Goal: Information Seeking & Learning: Learn about a topic

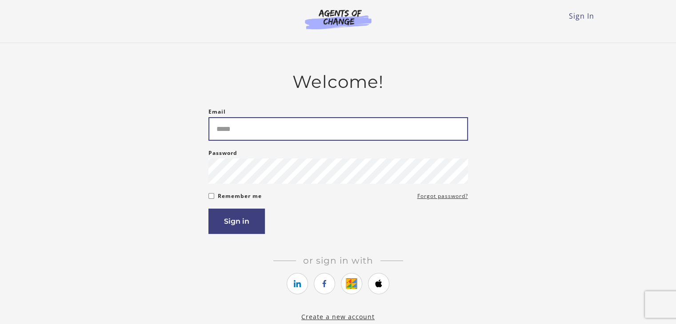
click at [386, 132] on input "Email" at bounding box center [338, 129] width 260 height 24
type input "**********"
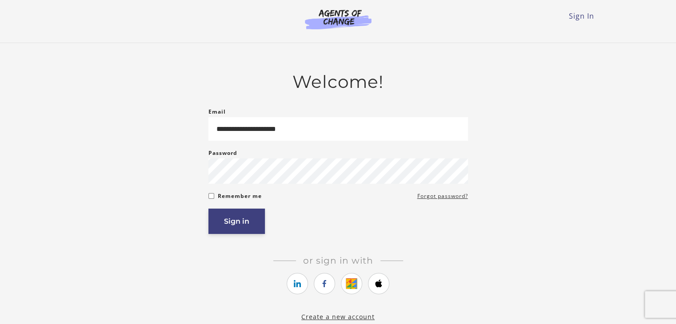
click at [228, 224] on button "Sign in" at bounding box center [236, 221] width 56 height 25
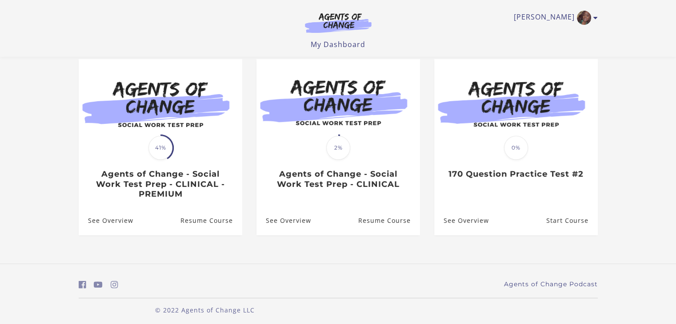
scroll to position [84, 0]
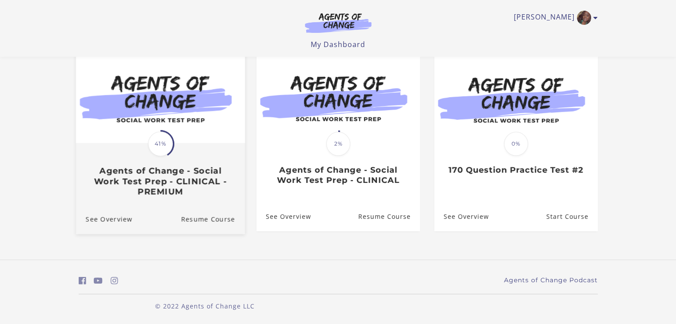
click at [198, 132] on img at bounding box center [160, 97] width 169 height 91
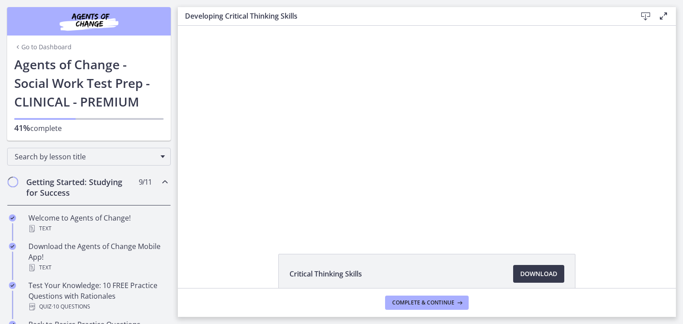
click at [235, 258] on div "Critical Thinking Skills Download Opens in a new window" at bounding box center [427, 295] width 498 height 83
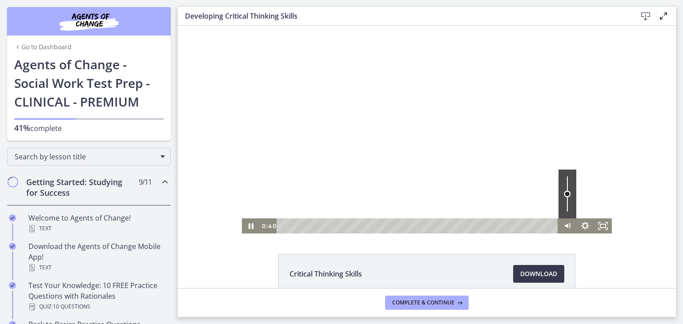
drag, startPoint x: 566, startPoint y: 176, endPoint x: 563, endPoint y: 194, distance: 18.9
click at [564, 194] on div "Volume" at bounding box center [567, 194] width 7 height 7
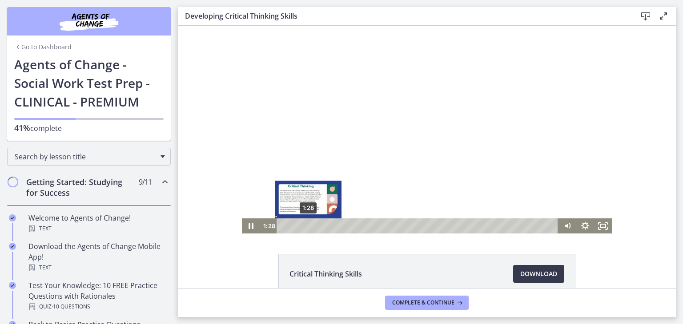
click at [304, 226] on div "1:28" at bounding box center [418, 226] width 271 height 15
click at [308, 226] on div "1:39" at bounding box center [418, 226] width 271 height 15
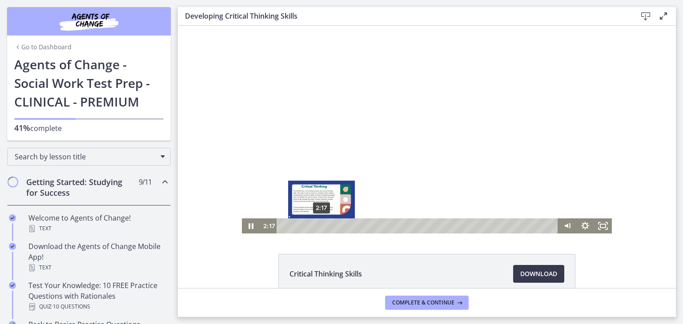
click at [318, 226] on div "2:17" at bounding box center [418, 226] width 271 height 15
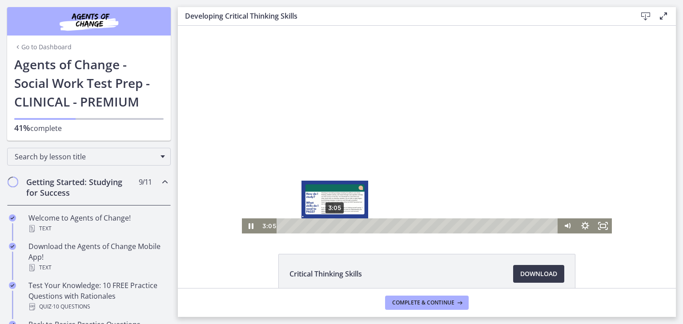
click at [332, 226] on div "3:05" at bounding box center [418, 226] width 271 height 15
click at [334, 226] on div "Playbar" at bounding box center [336, 226] width 5 height 5
click at [337, 226] on div "3:25" at bounding box center [418, 226] width 271 height 15
click at [342, 226] on div "3:41" at bounding box center [418, 226] width 271 height 15
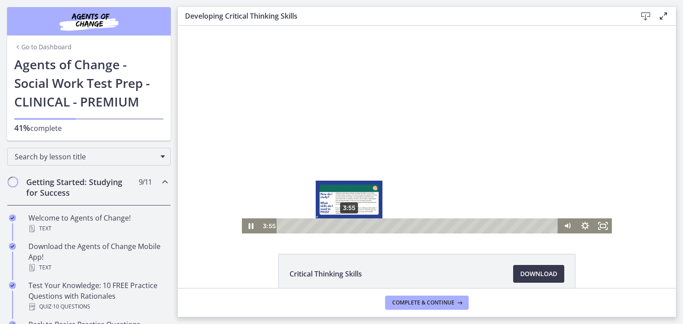
click at [346, 226] on div "3:55" at bounding box center [418, 226] width 271 height 15
click at [350, 226] on div "4:10" at bounding box center [418, 226] width 271 height 15
click at [354, 226] on div "4:24" at bounding box center [418, 226] width 271 height 15
click at [356, 226] on div "4:33" at bounding box center [418, 226] width 271 height 15
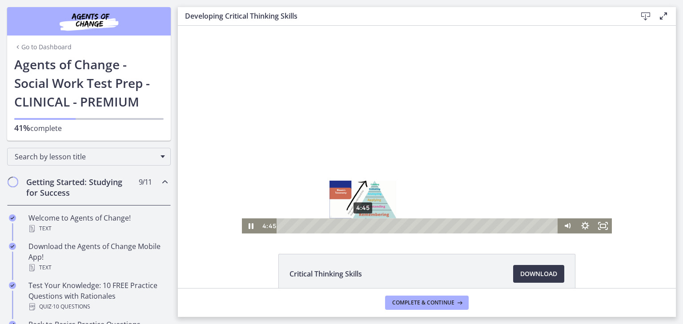
click at [360, 226] on div "4:45" at bounding box center [418, 226] width 271 height 15
click at [365, 226] on div "5:05" at bounding box center [418, 226] width 271 height 15
click at [370, 226] on div "5:23" at bounding box center [418, 226] width 271 height 15
click at [377, 226] on div "5:46" at bounding box center [418, 226] width 271 height 15
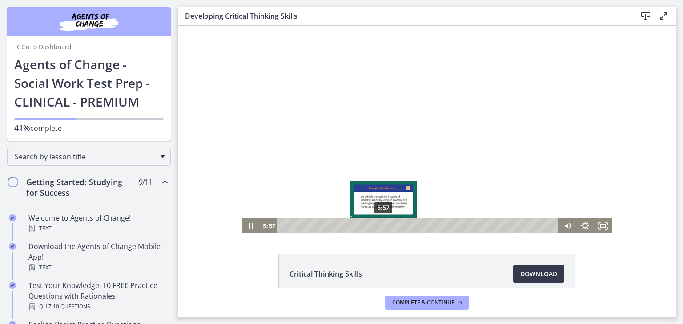
click at [380, 226] on div "5:57" at bounding box center [418, 226] width 271 height 15
click at [385, 226] on div "Playbar" at bounding box center [387, 226] width 5 height 5
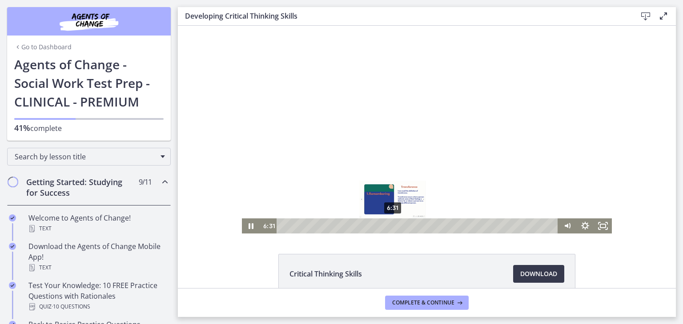
click at [389, 226] on div "6:31" at bounding box center [418, 226] width 271 height 15
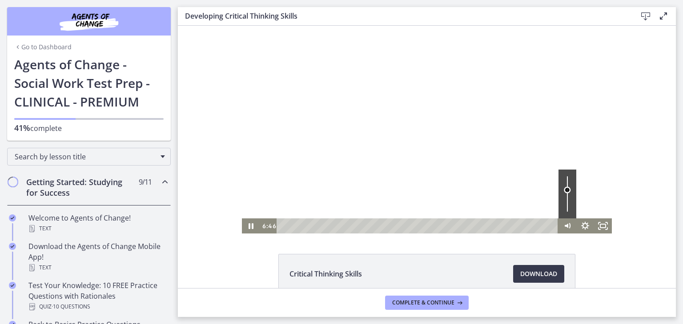
click at [562, 190] on div "Volume" at bounding box center [566, 190] width 11 height 11
click at [562, 183] on div "Volume" at bounding box center [567, 194] width 18 height 49
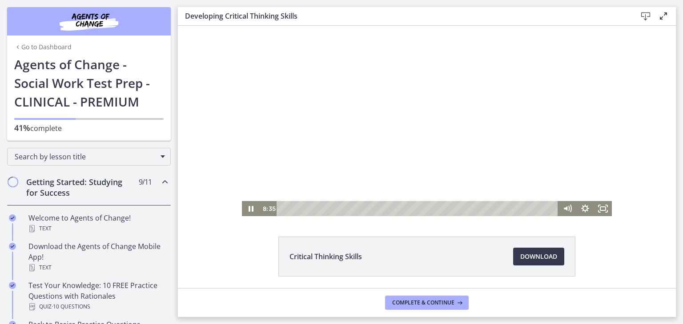
scroll to position [17, 0]
drag, startPoint x: 563, startPoint y: 164, endPoint x: 563, endPoint y: 156, distance: 7.6
click at [564, 156] on div "Volume" at bounding box center [567, 159] width 7 height 7
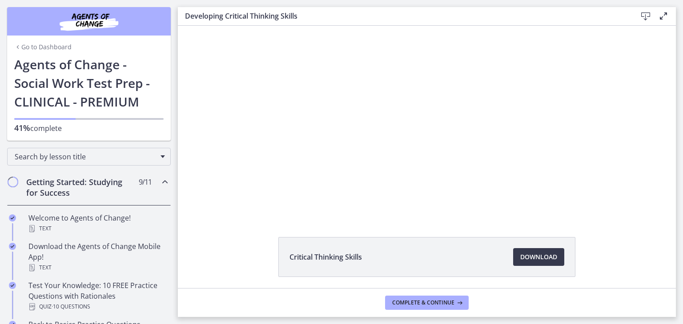
click at [652, 124] on div "Click for sound @keyframes VOLUME_SMALL_WAVE_FLASH { 0% { opacity: 0; } 33% { o…" at bounding box center [427, 113] width 498 height 208
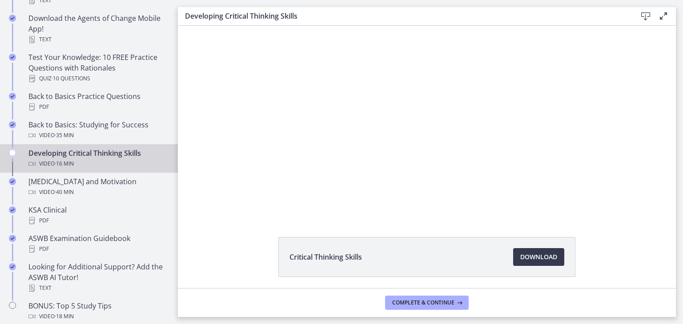
scroll to position [230, 0]
click at [421, 230] on div "Critical Thinking Skills Download Opens in a new window" at bounding box center [427, 140] width 498 height 263
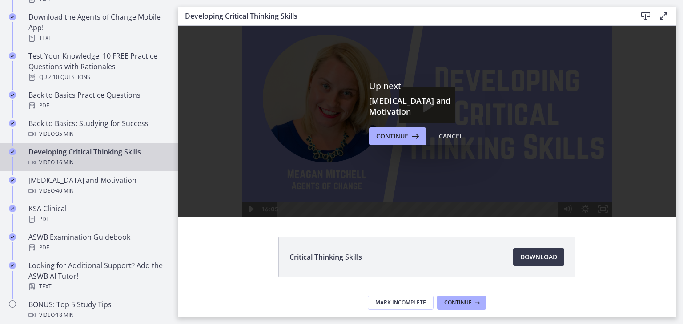
scroll to position [0, 0]
click at [403, 128] on button "Continue" at bounding box center [397, 137] width 57 height 18
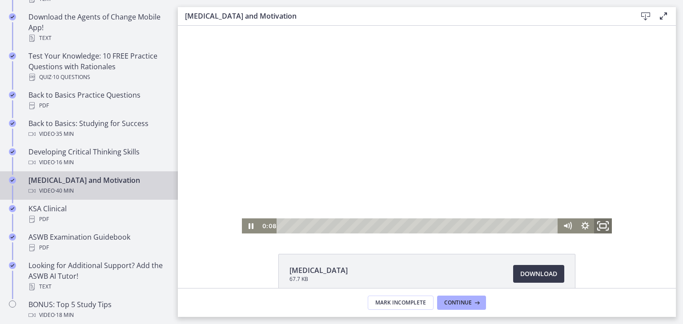
click at [601, 229] on icon "Fullscreen" at bounding box center [602, 226] width 21 height 18
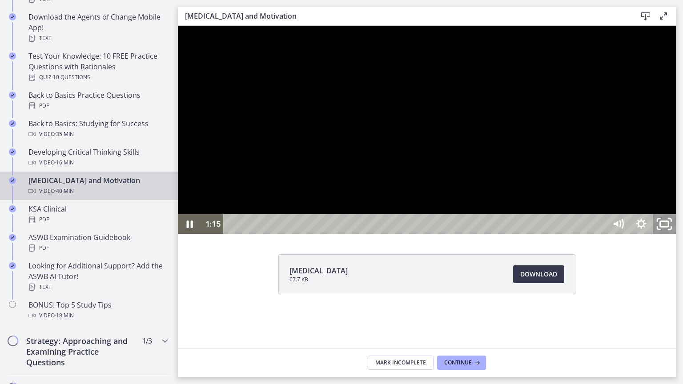
click at [678, 236] on icon "Unfullscreen" at bounding box center [664, 224] width 28 height 24
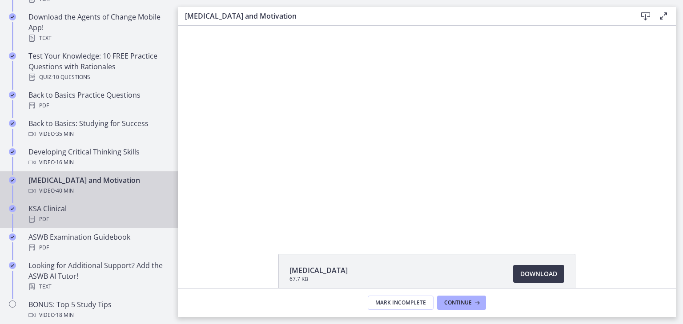
click at [68, 206] on div "KSA Clinical PDF" at bounding box center [97, 214] width 139 height 21
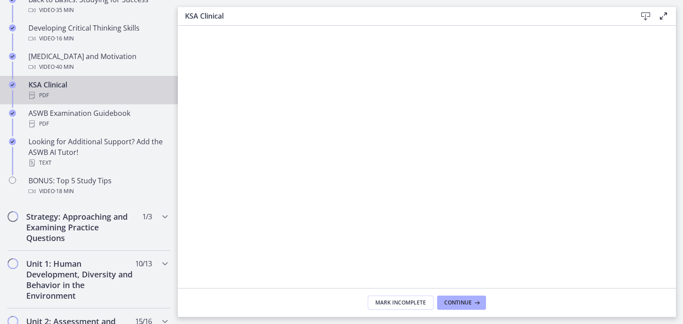
scroll to position [359, 0]
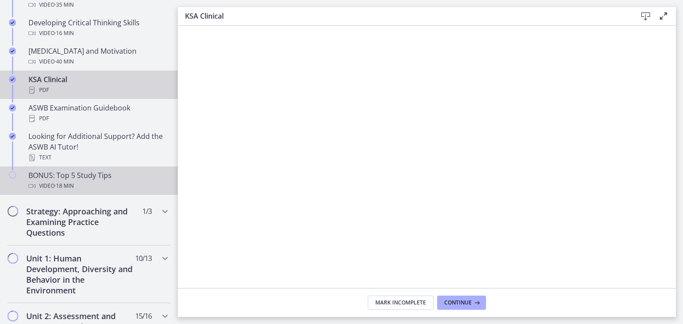
click at [102, 184] on div "Video · 18 min" at bounding box center [97, 186] width 139 height 11
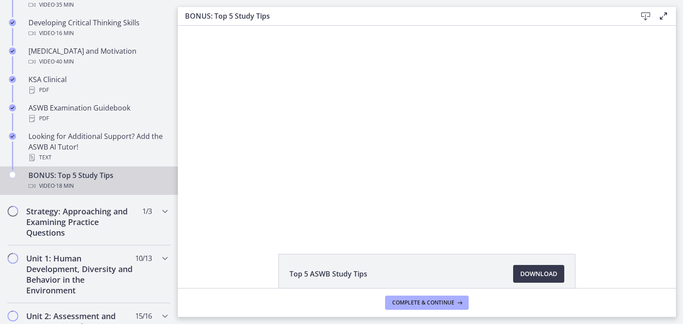
click at [204, 264] on div "Top 5 ASWB Study Tips Download Opens in a new window" at bounding box center [427, 295] width 498 height 83
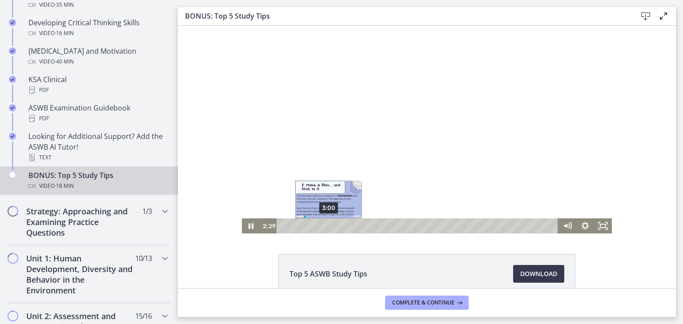
click at [325, 224] on div "3:00" at bounding box center [418, 226] width 271 height 15
click at [332, 226] on div "3:28" at bounding box center [418, 226] width 271 height 15
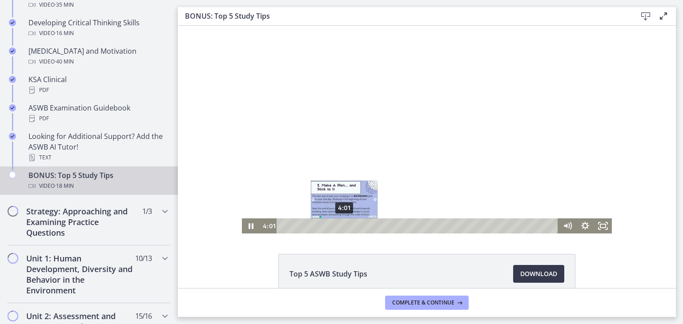
click at [341, 226] on div "4:01" at bounding box center [418, 226] width 271 height 15
click at [348, 226] on div "4:27" at bounding box center [418, 226] width 271 height 15
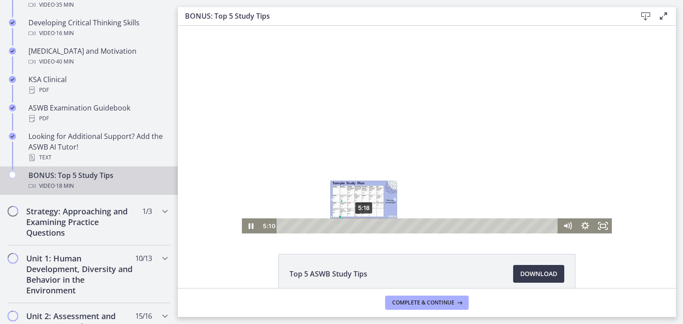
click at [360, 226] on div "Playbar" at bounding box center [361, 226] width 5 height 5
click at [368, 226] on div "5:48" at bounding box center [418, 226] width 271 height 15
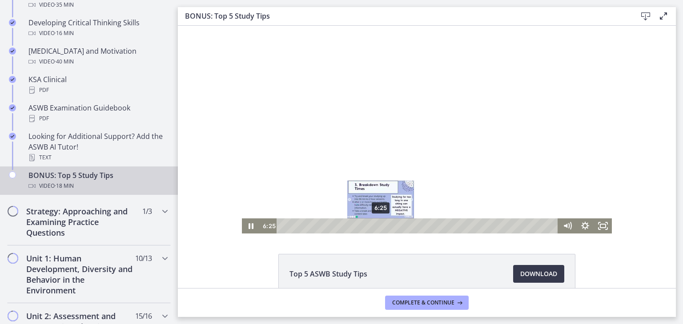
click at [377, 225] on div "6:25" at bounding box center [418, 226] width 271 height 15
click at [384, 225] on div "6:49" at bounding box center [418, 226] width 271 height 15
click at [387, 225] on div "7:01" at bounding box center [418, 226] width 271 height 15
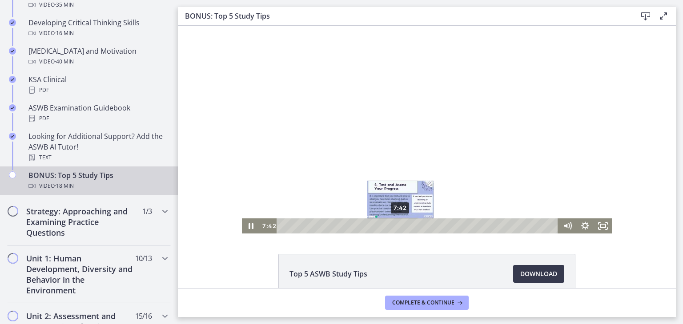
click at [397, 225] on div "7:42" at bounding box center [418, 226] width 271 height 15
click at [402, 226] on div "8:01" at bounding box center [418, 226] width 271 height 15
click at [412, 226] on div "8:40" at bounding box center [418, 226] width 271 height 15
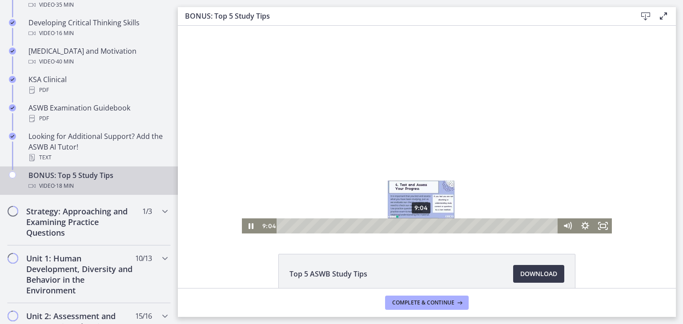
click at [418, 226] on div "9:04" at bounding box center [418, 226] width 271 height 15
click at [426, 227] on div "9:36" at bounding box center [418, 226] width 271 height 15
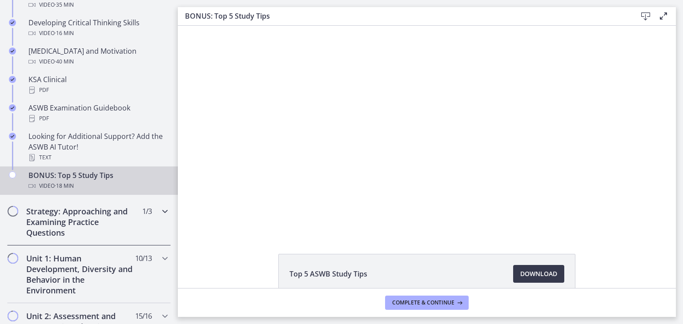
click at [100, 224] on h2 "Strategy: Approaching and Examining Practice Questions" at bounding box center [80, 222] width 108 height 32
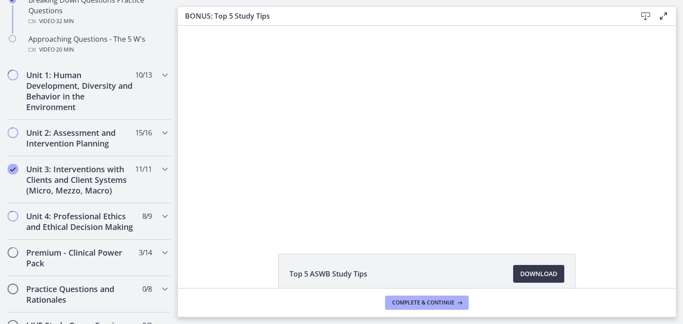
scroll to position [292, 0]
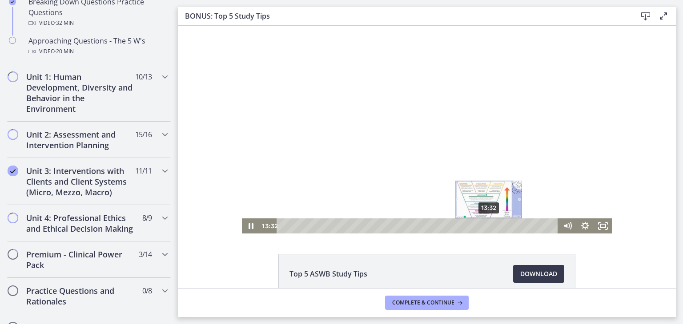
click at [486, 226] on div "13:32" at bounding box center [418, 226] width 271 height 15
click at [496, 226] on div "14:12" at bounding box center [418, 226] width 271 height 15
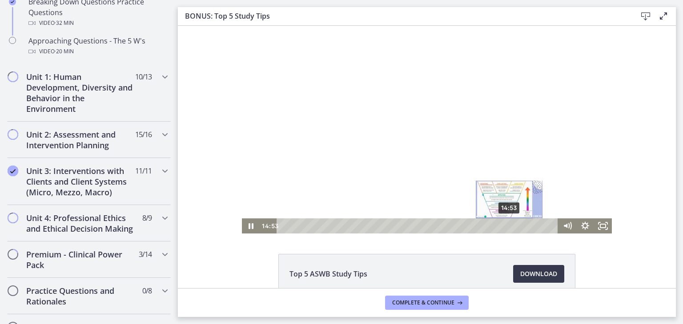
click at [506, 225] on div "14:53" at bounding box center [418, 226] width 271 height 15
click at [515, 226] on div "15:26" at bounding box center [418, 226] width 271 height 15
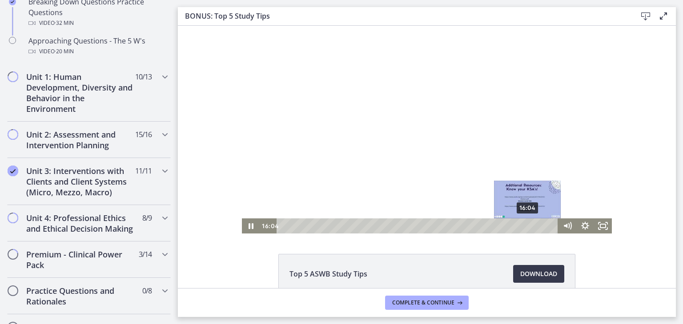
click at [524, 225] on div "16:04" at bounding box center [418, 226] width 271 height 15
click at [531, 224] on div "16:31" at bounding box center [418, 226] width 271 height 15
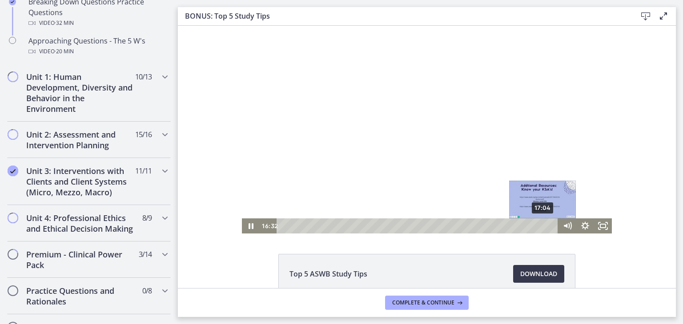
click at [540, 224] on div "17:04" at bounding box center [418, 226] width 271 height 15
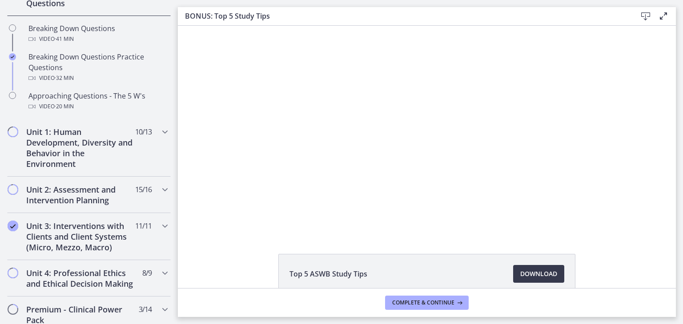
scroll to position [235, 0]
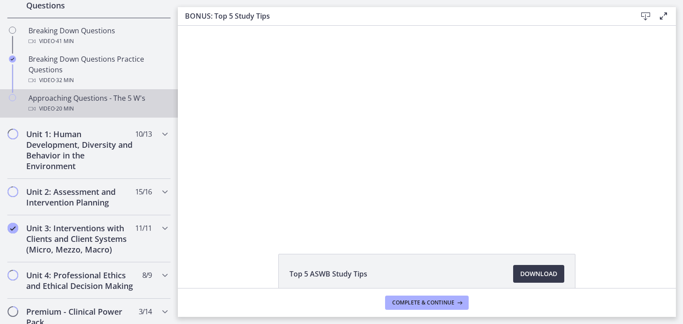
click at [119, 100] on div "Approaching Questions - The 5 W's Video · 20 min" at bounding box center [97, 103] width 139 height 21
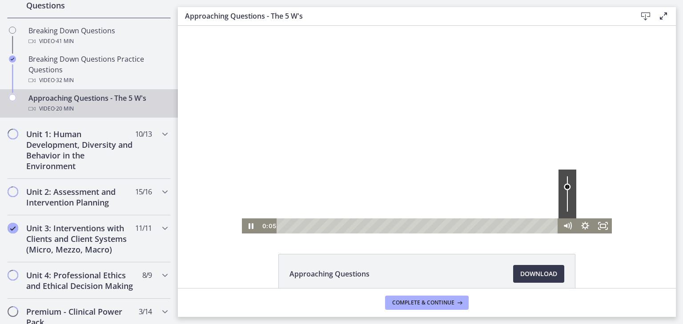
click at [564, 187] on div "Volume" at bounding box center [567, 194] width 18 height 49
click at [564, 192] on div "Volume" at bounding box center [567, 194] width 18 height 49
click at [565, 197] on div "Volume" at bounding box center [567, 194] width 18 height 49
click at [248, 224] on icon "Pause" at bounding box center [251, 226] width 6 height 7
